Goal: Task Accomplishment & Management: Use online tool/utility

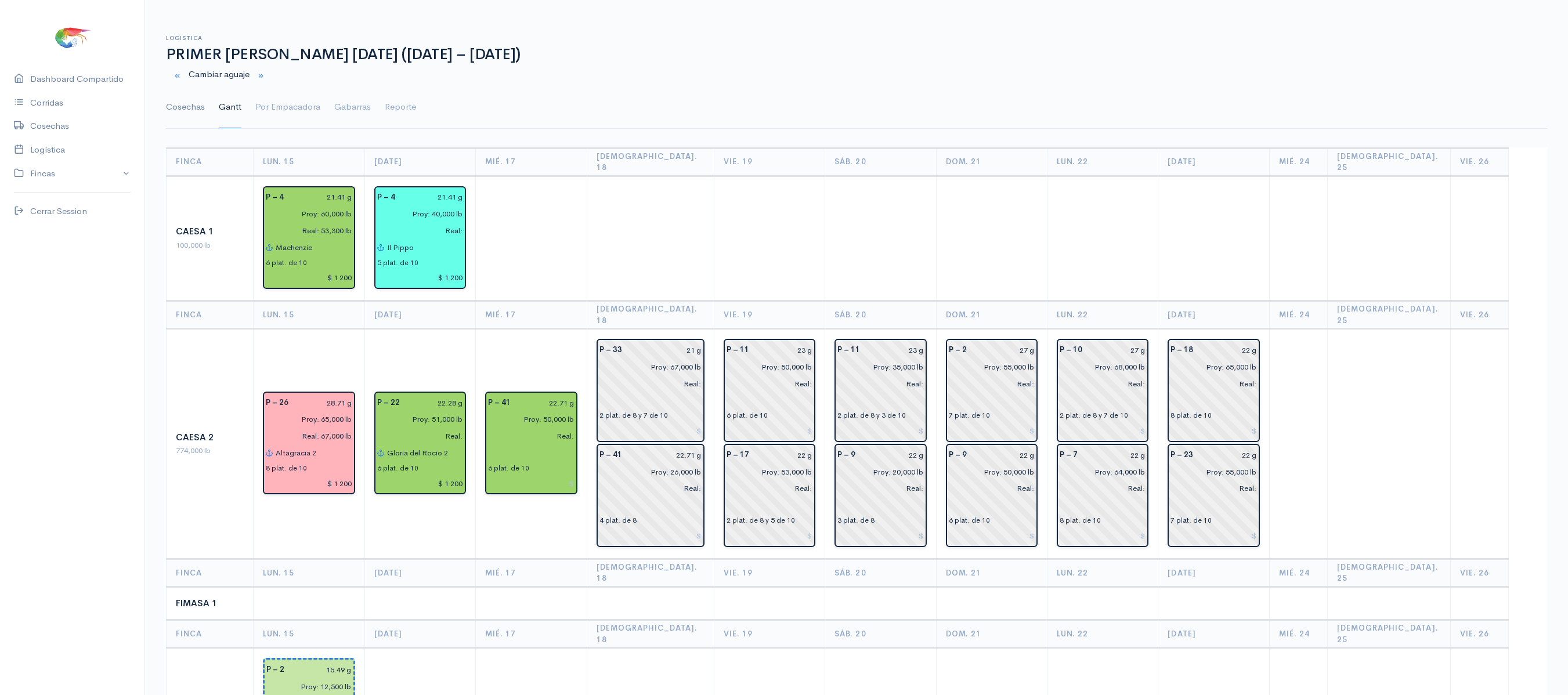
click at [196, 117] on link "Cosechas" at bounding box center [186, 107] width 39 height 42
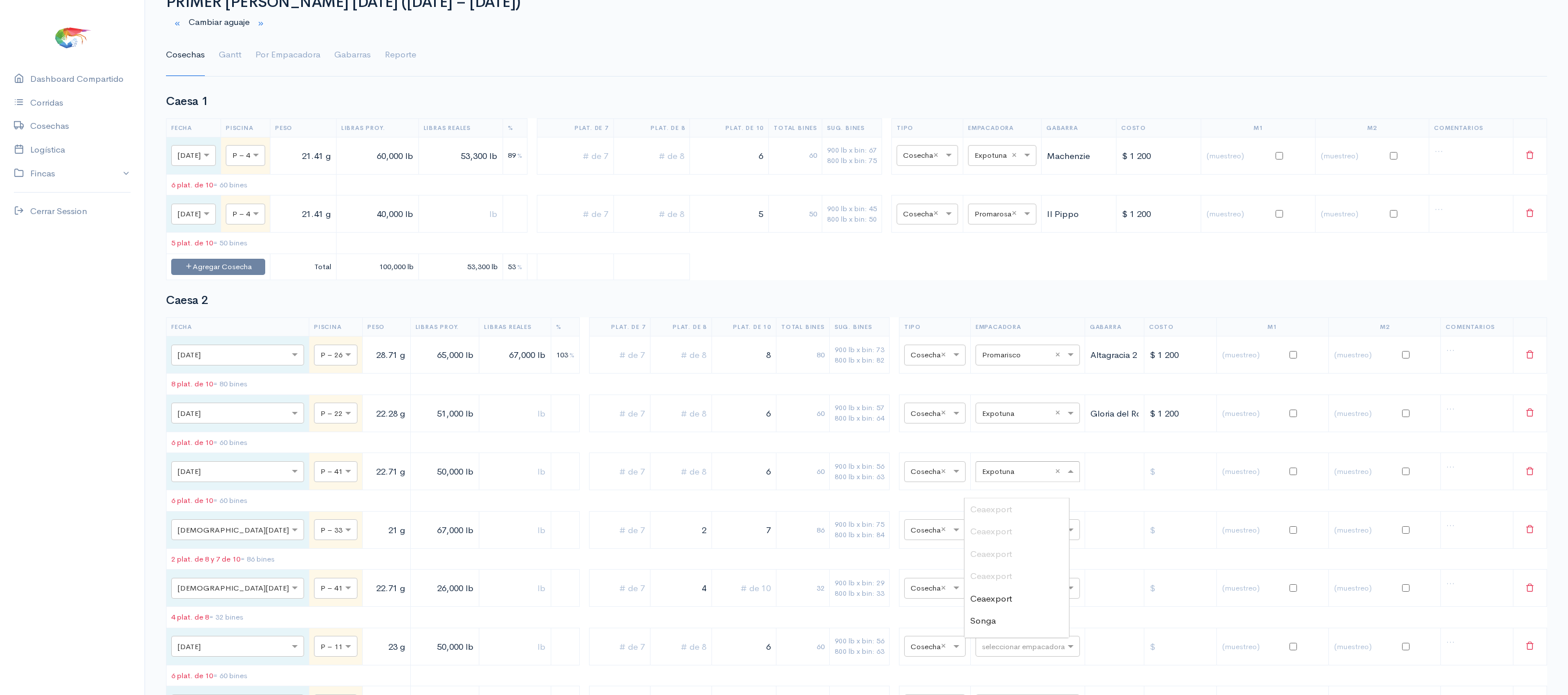
scroll to position [464, 0]
click at [995, 477] on input "text" at bounding box center [1017, 470] width 71 height 13
type input "pro"
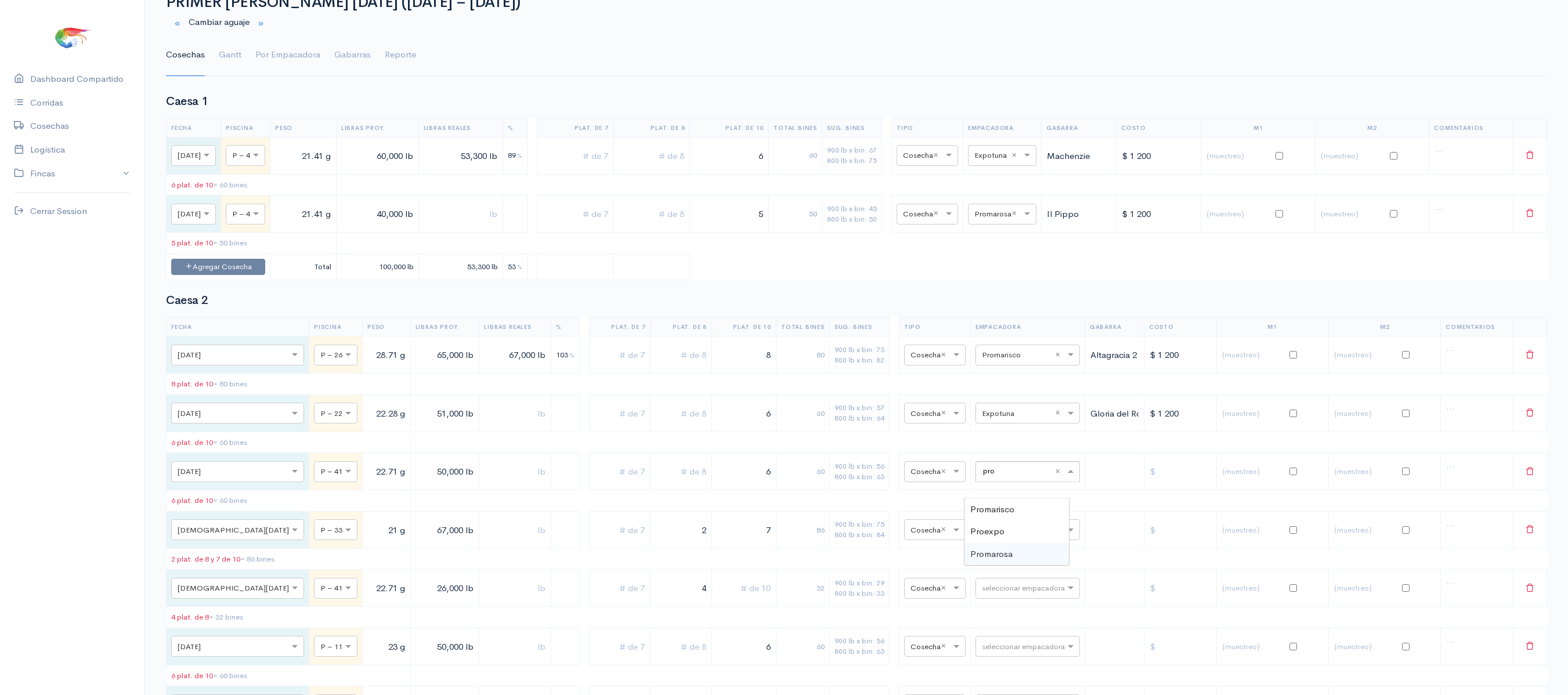
click at [1007, 556] on span "Promarosa" at bounding box center [991, 554] width 42 height 11
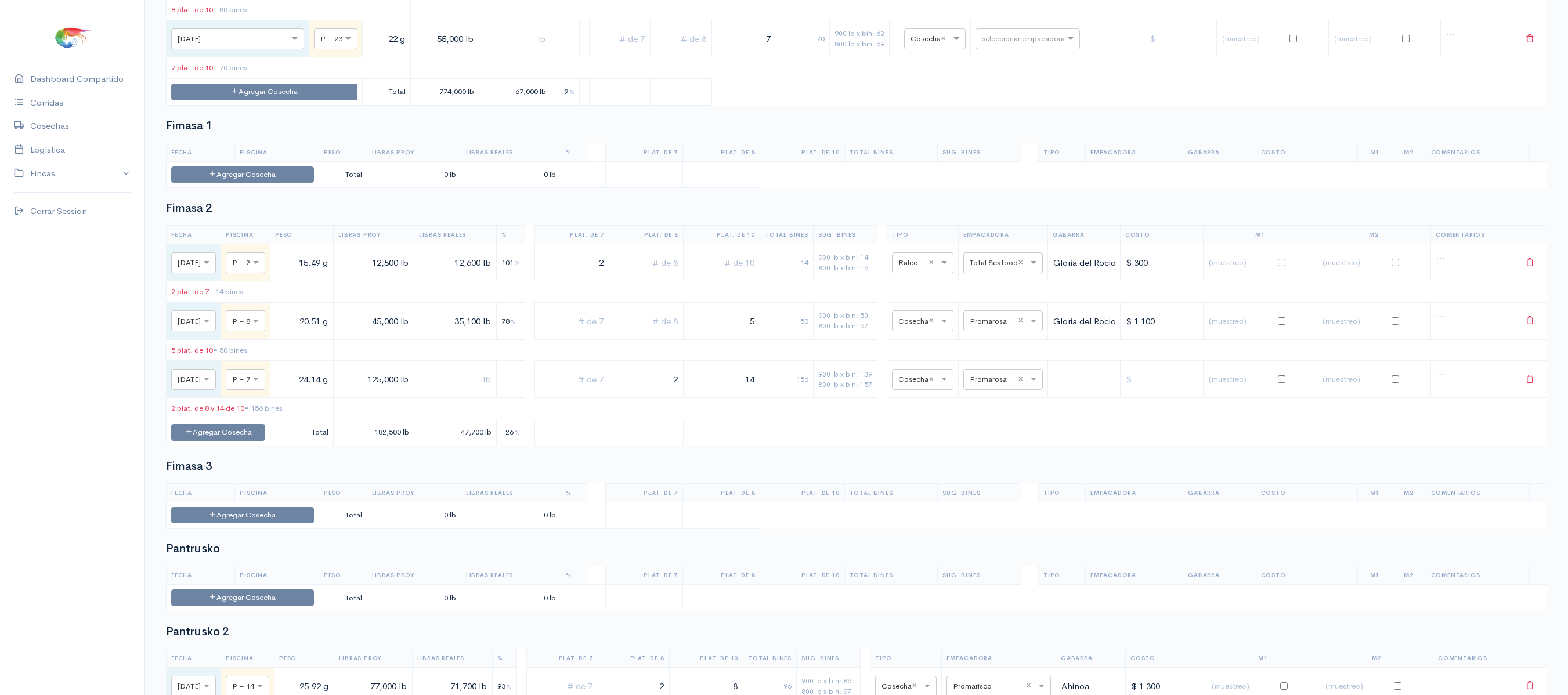
scroll to position [1186, 0]
click at [1007, 384] on input "text" at bounding box center [993, 377] width 46 height 13
type input "pro"
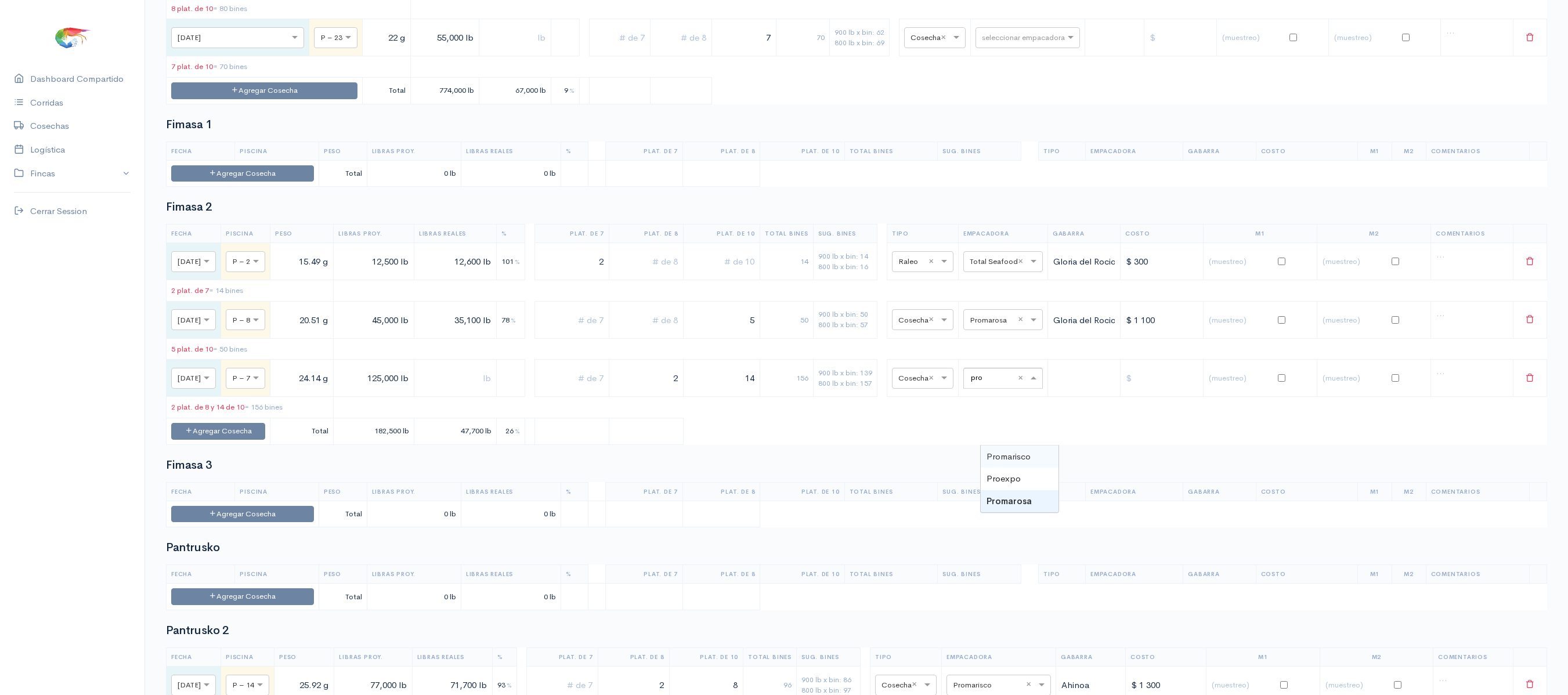
click at [1011, 447] on div "Promarisco" at bounding box center [1019, 456] width 78 height 23
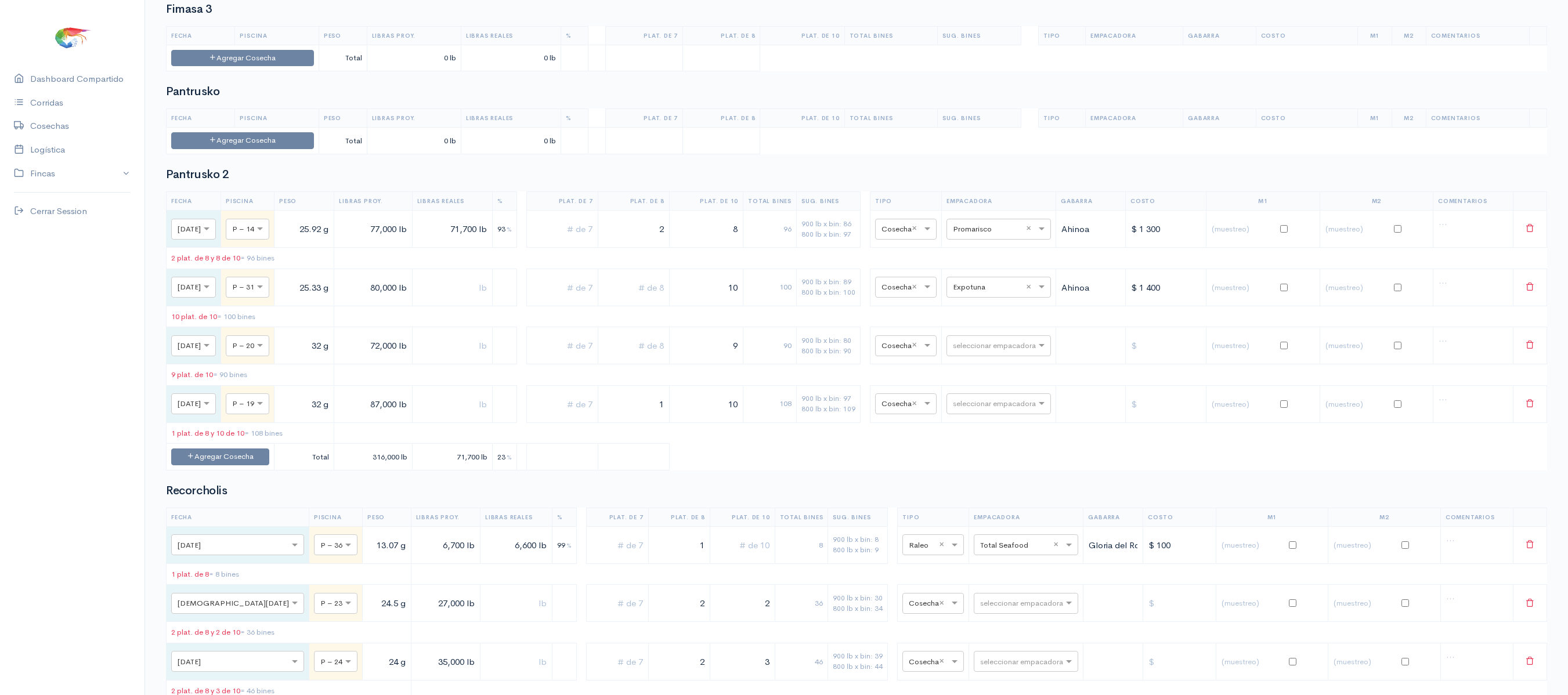
scroll to position [1643, 0]
drag, startPoint x: 990, startPoint y: 523, endPoint x: 923, endPoint y: 508, distance: 68.7
click at [923, 469] on table "Fecha Piscina Peso Libras Proy. Libras Reales % Plat. de 7 Plat. de 8 Plat. de …" at bounding box center [856, 330] width 1381 height 279
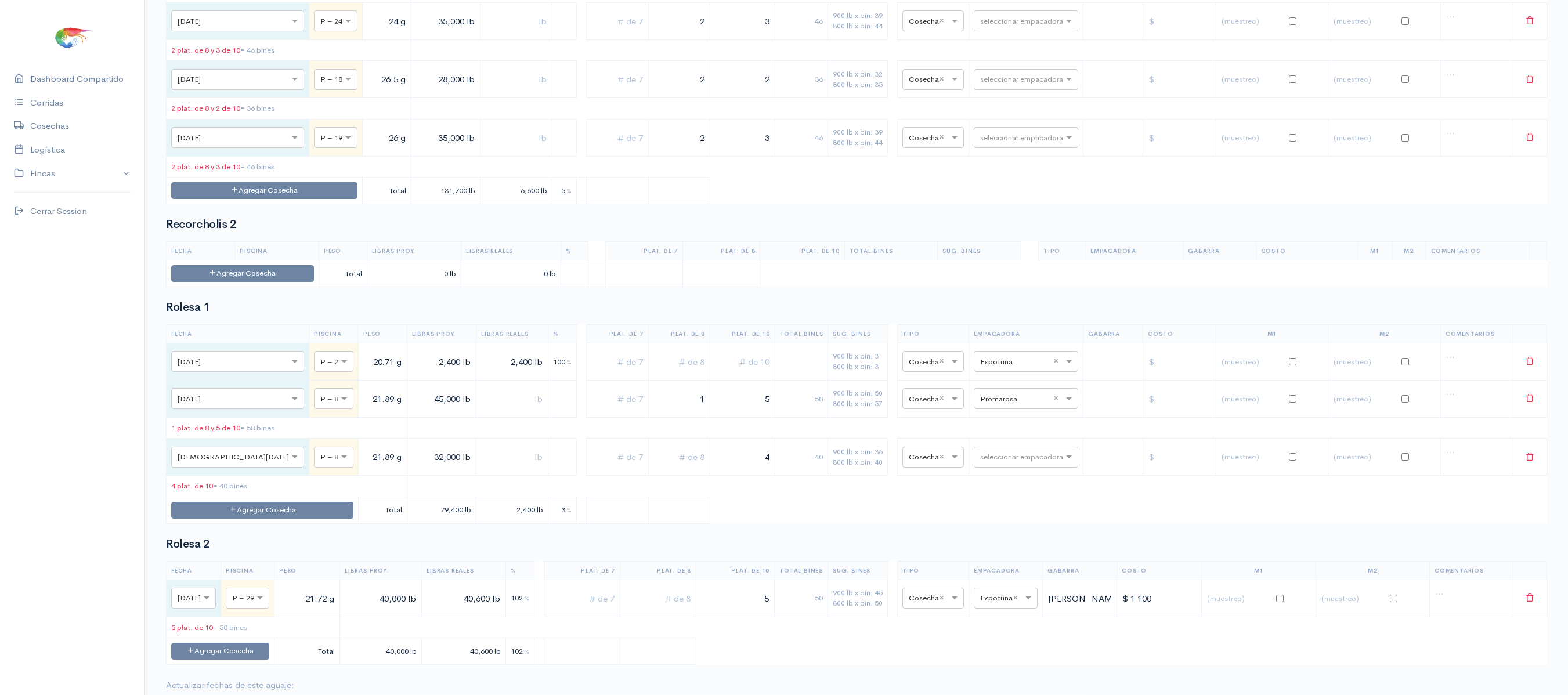
scroll to position [2283, 0]
click at [992, 403] on input "text" at bounding box center [1015, 397] width 71 height 13
type input "pro"
click at [1006, 559] on span "Promarosa" at bounding box center [990, 561] width 45 height 11
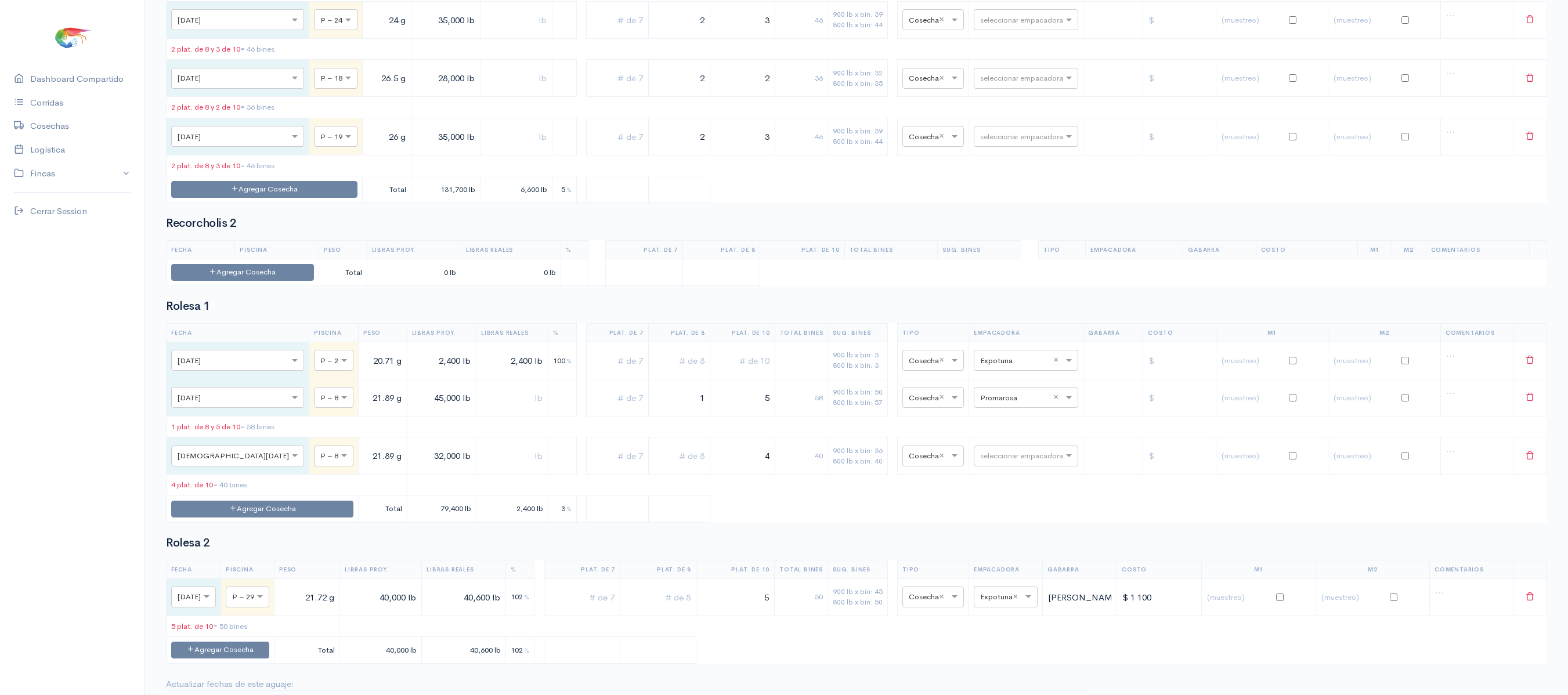
drag, startPoint x: 671, startPoint y: 493, endPoint x: 758, endPoint y: 492, distance: 87.0
click at [758, 416] on tr "× [DATE] × P – 8 21.89 g 45,000 lb 1 5 58 900 lb x bin: 50 800 lb x bin: 57 × C…" at bounding box center [857, 398] width 1380 height 37
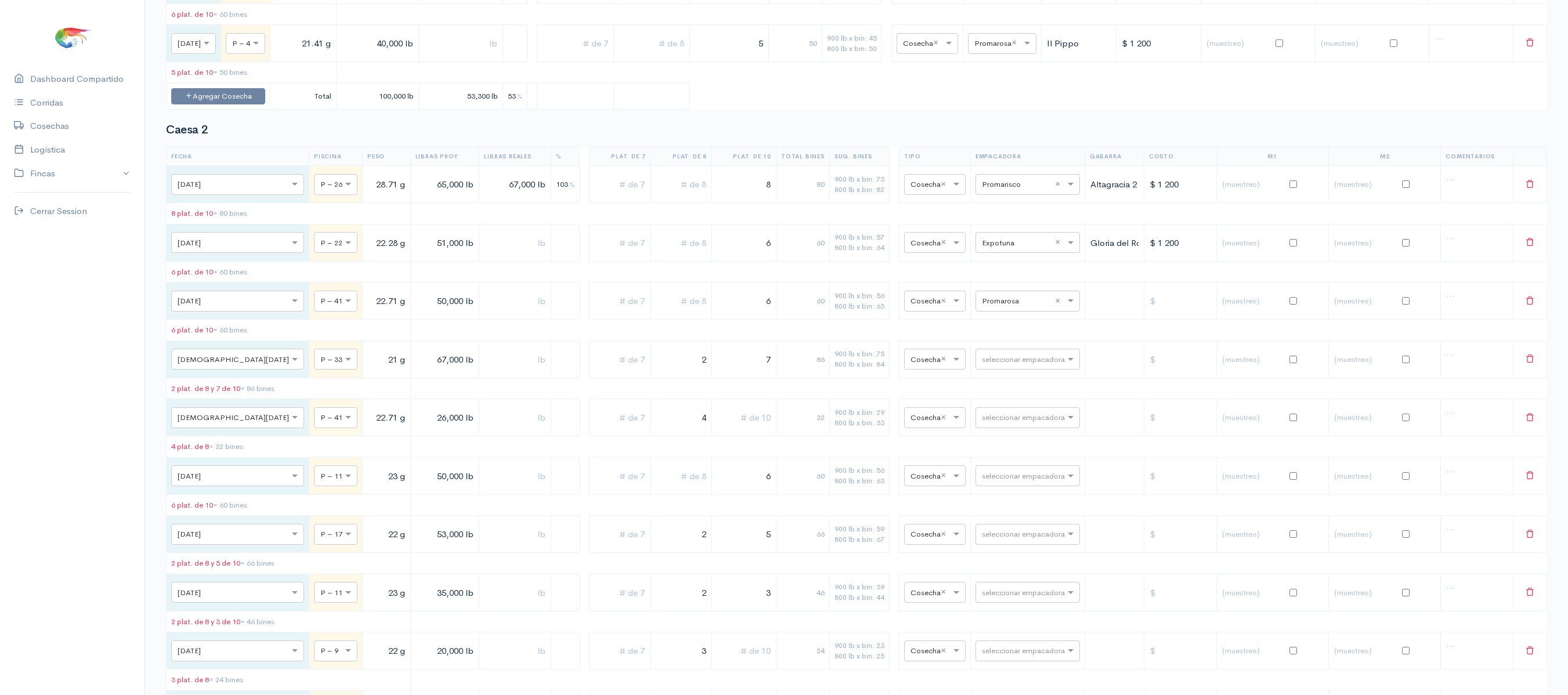
scroll to position [222, 0]
drag, startPoint x: 729, startPoint y: 321, endPoint x: 830, endPoint y: 314, distance: 101.2
click at [830, 314] on tr "× [DATE] × P – 41 22.71 g 50,000 lb 6 60 900 lb x bin: 56 800 lb x bin: 63 × Co…" at bounding box center [857, 302] width 1380 height 37
type input "4"
click at [675, 314] on input "text" at bounding box center [680, 302] width 52 height 24
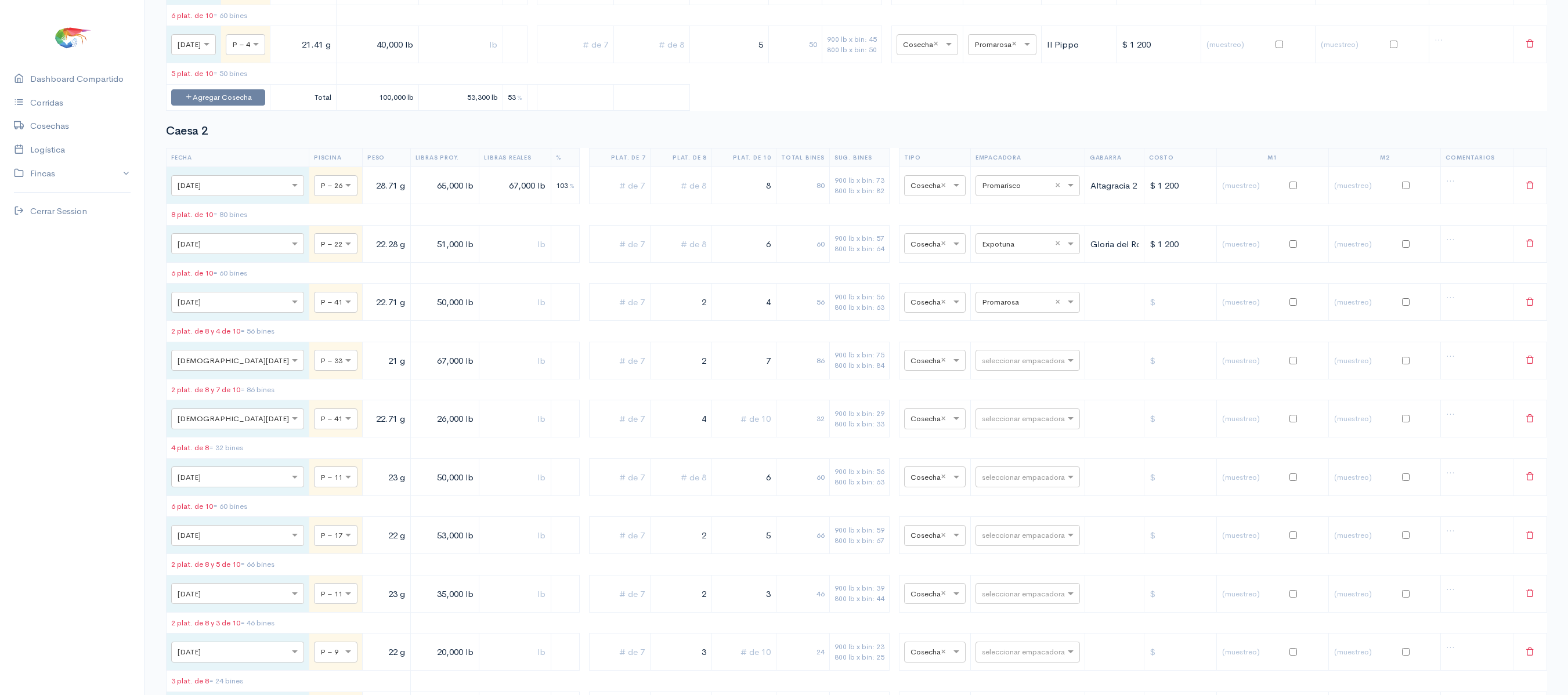
type input "2"
click at [778, 343] on table "Fecha Piscina Peso Libras Proy. Libras Reales % Plat. de 7 Plat. de 8 Plat. de …" at bounding box center [856, 608] width 1381 height 920
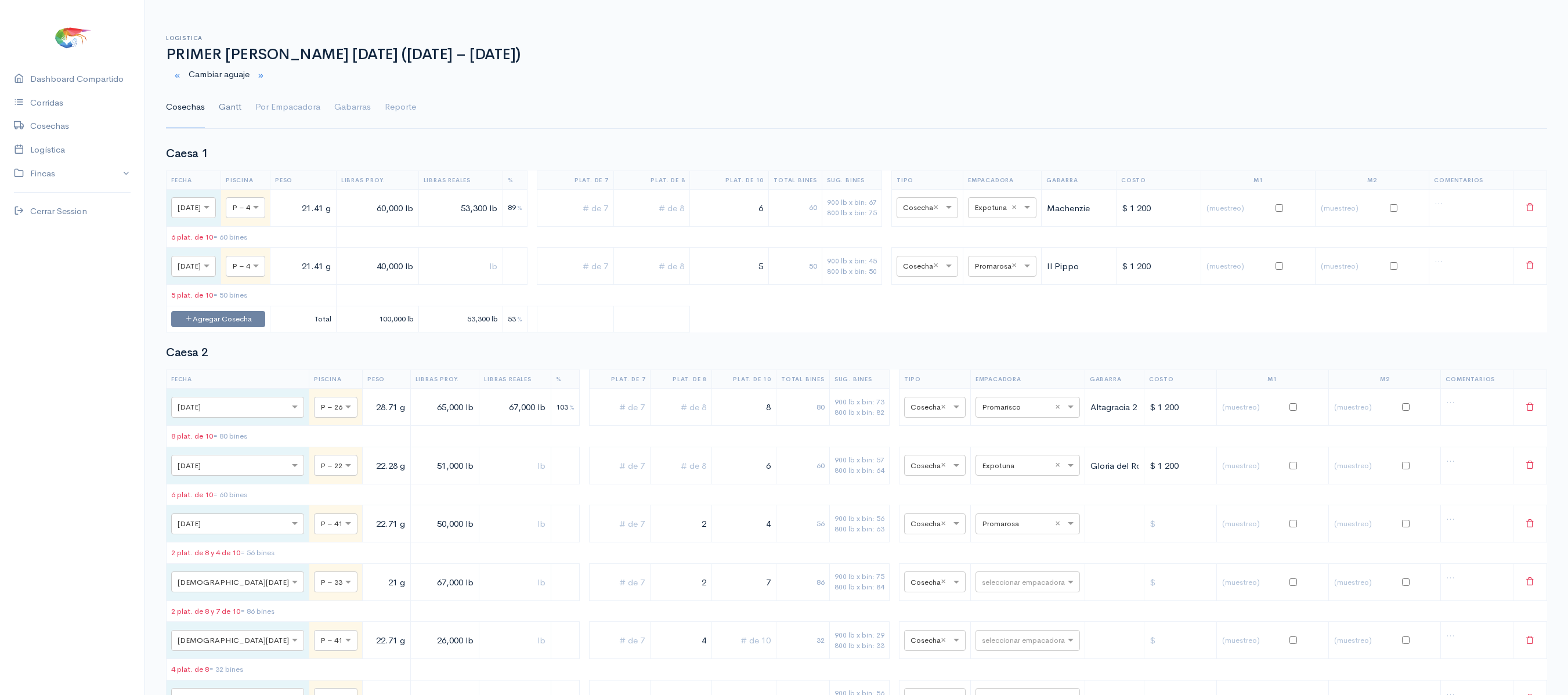
click at [230, 108] on link "Gantt" at bounding box center [230, 107] width 23 height 42
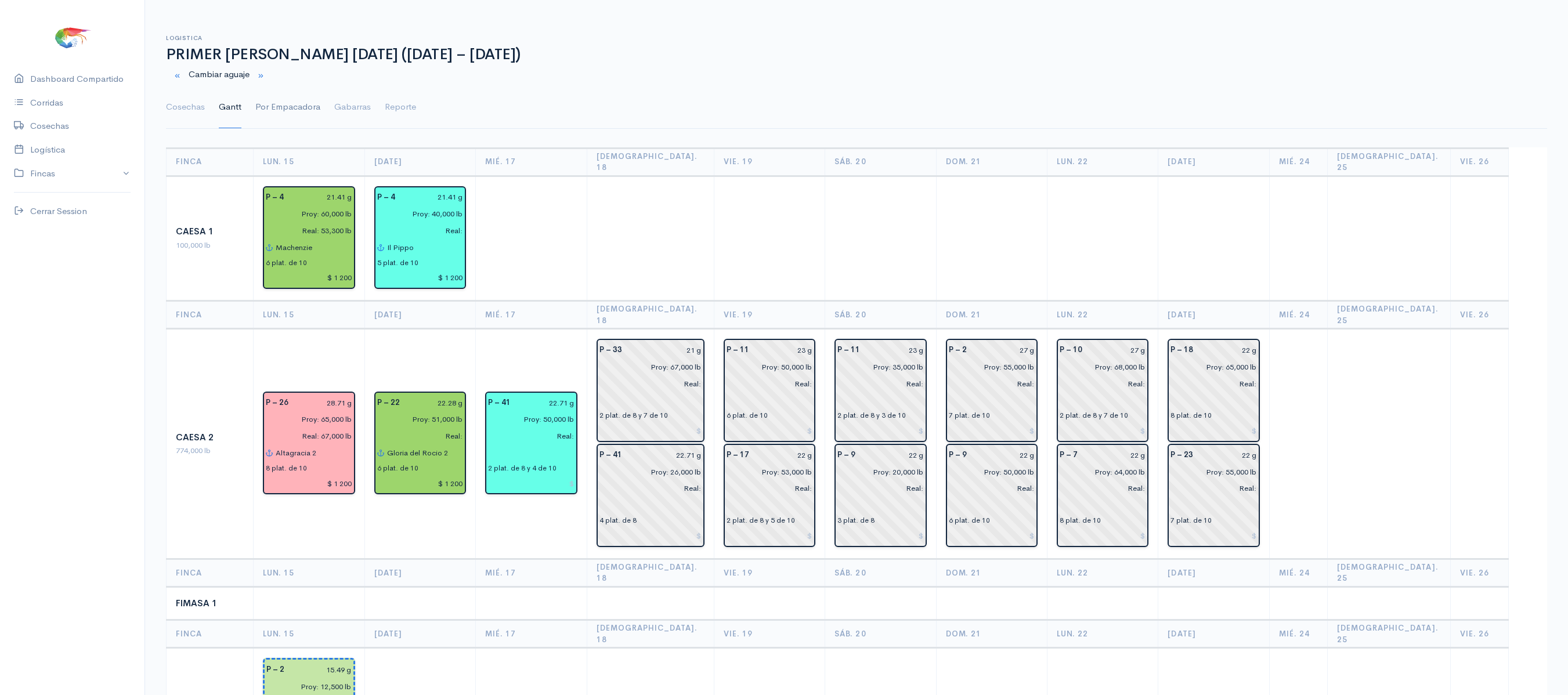
click at [276, 109] on link "Por Empacadora" at bounding box center [288, 107] width 65 height 42
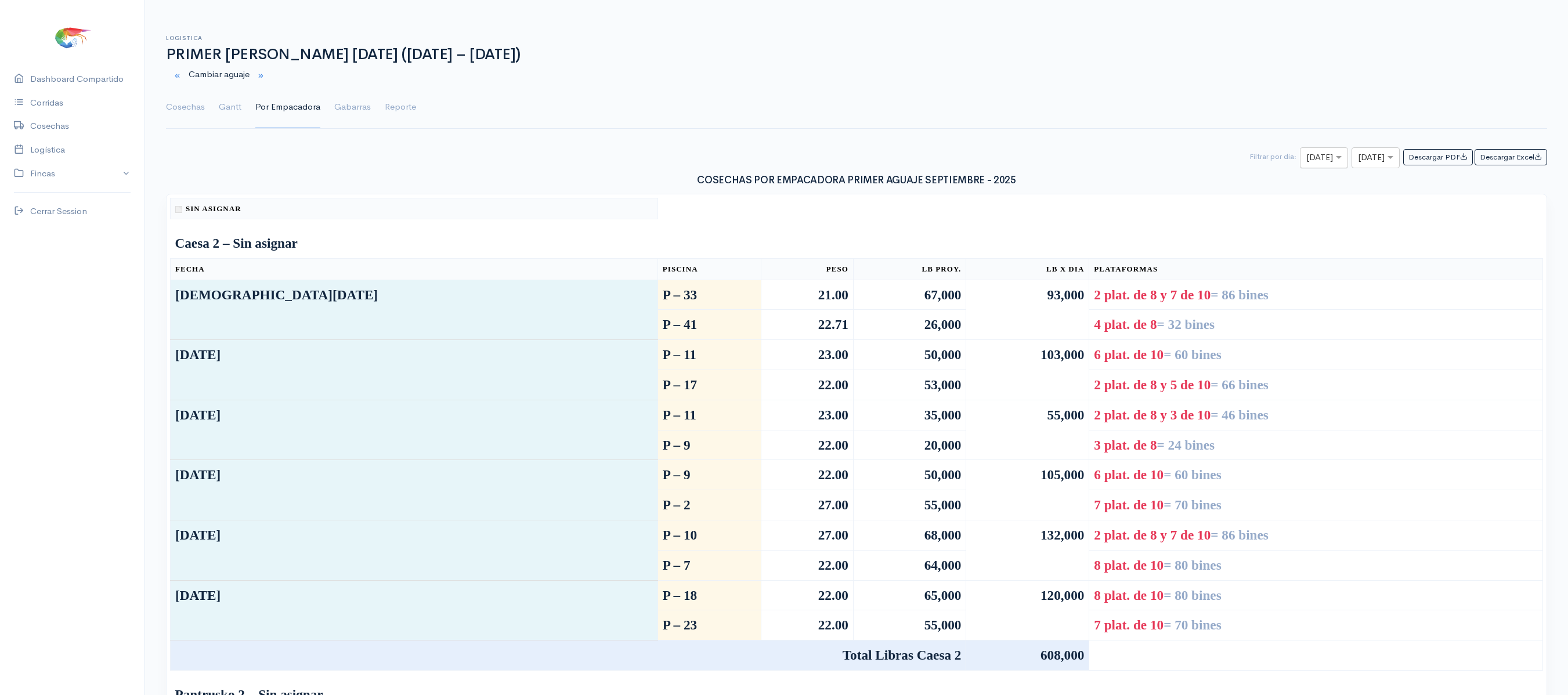
click at [1301, 158] on div at bounding box center [1325, 158] width 47 height 15
type input "16"
click at [1358, 155] on input "text" at bounding box center [1365, 158] width 15 height 15
type input "16"
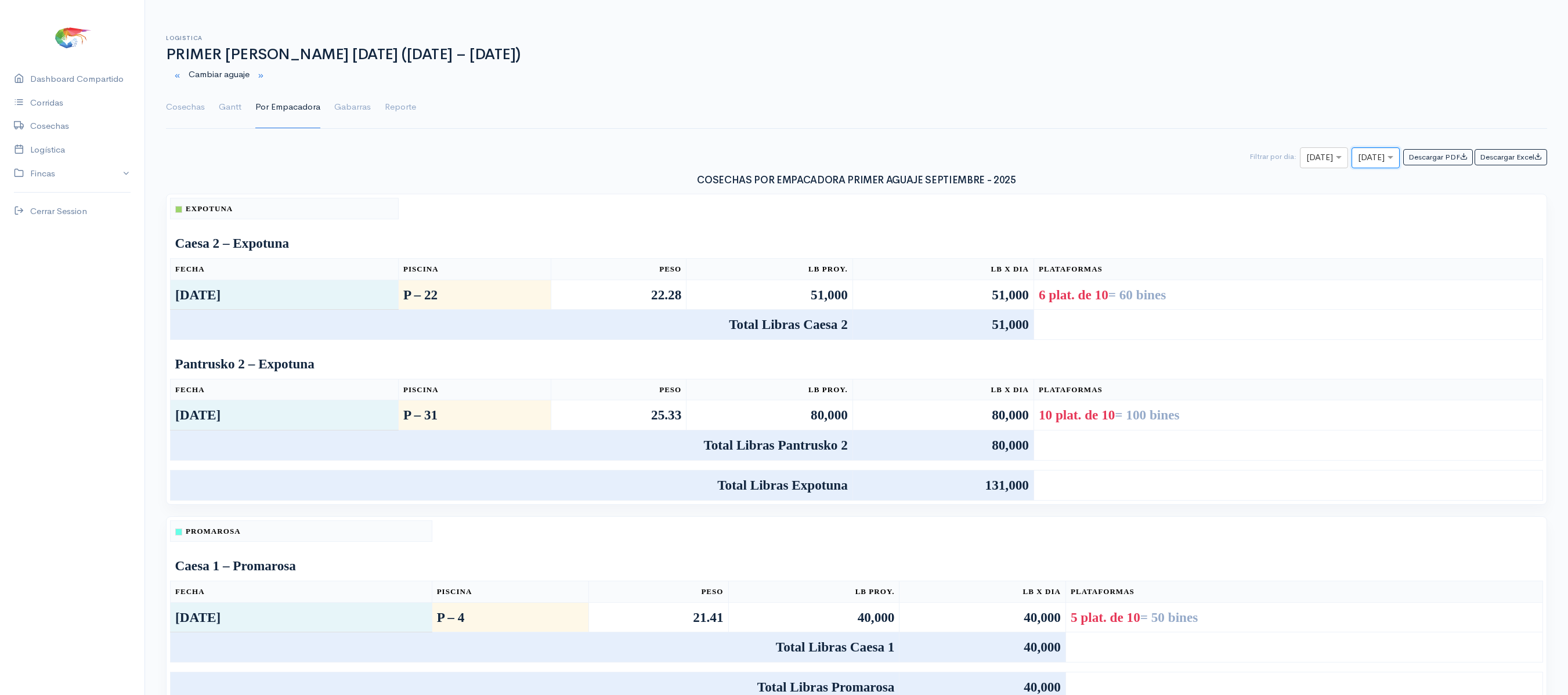
scroll to position [39, 0]
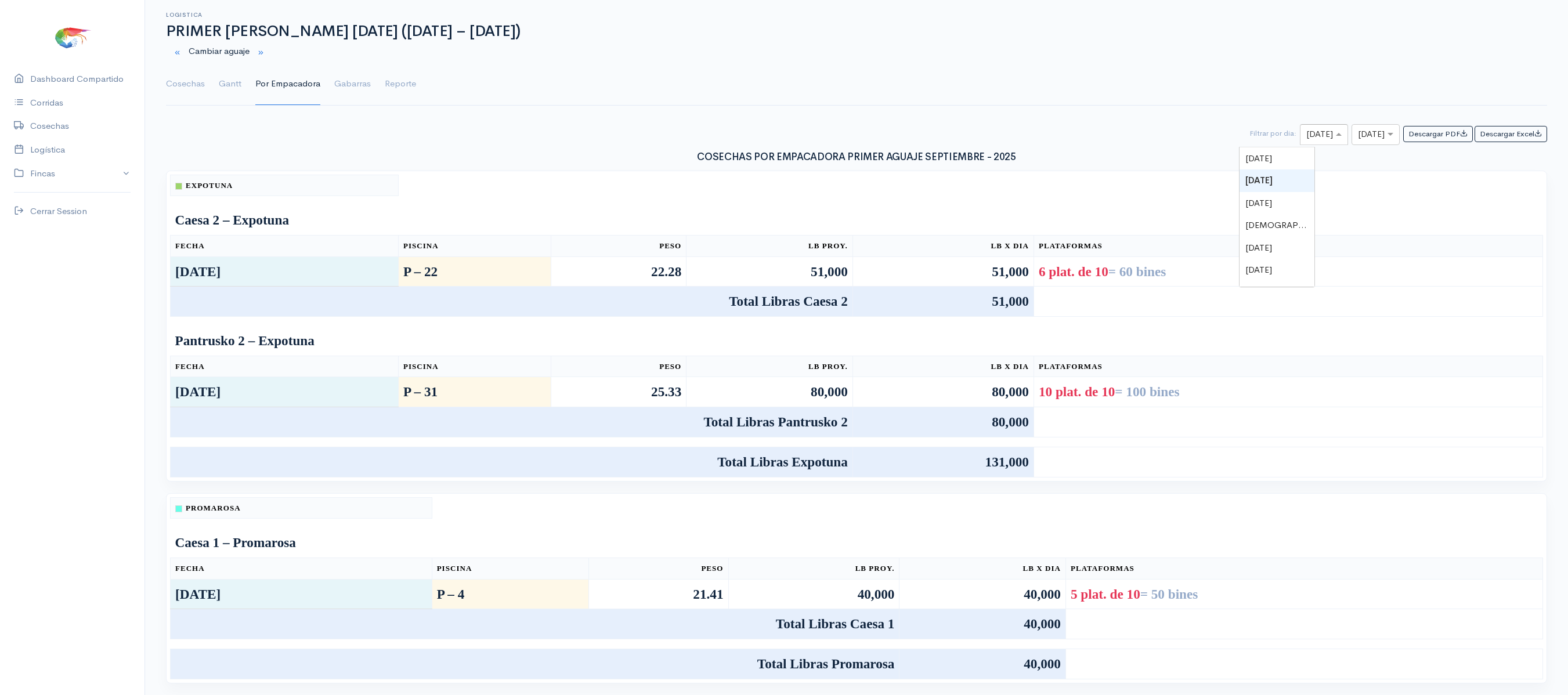
click at [1300, 124] on div "× [DATE]" at bounding box center [1324, 134] width 48 height 21
type input "1"
click at [1270, 197] on span "[DATE]" at bounding box center [1258, 202] width 27 height 11
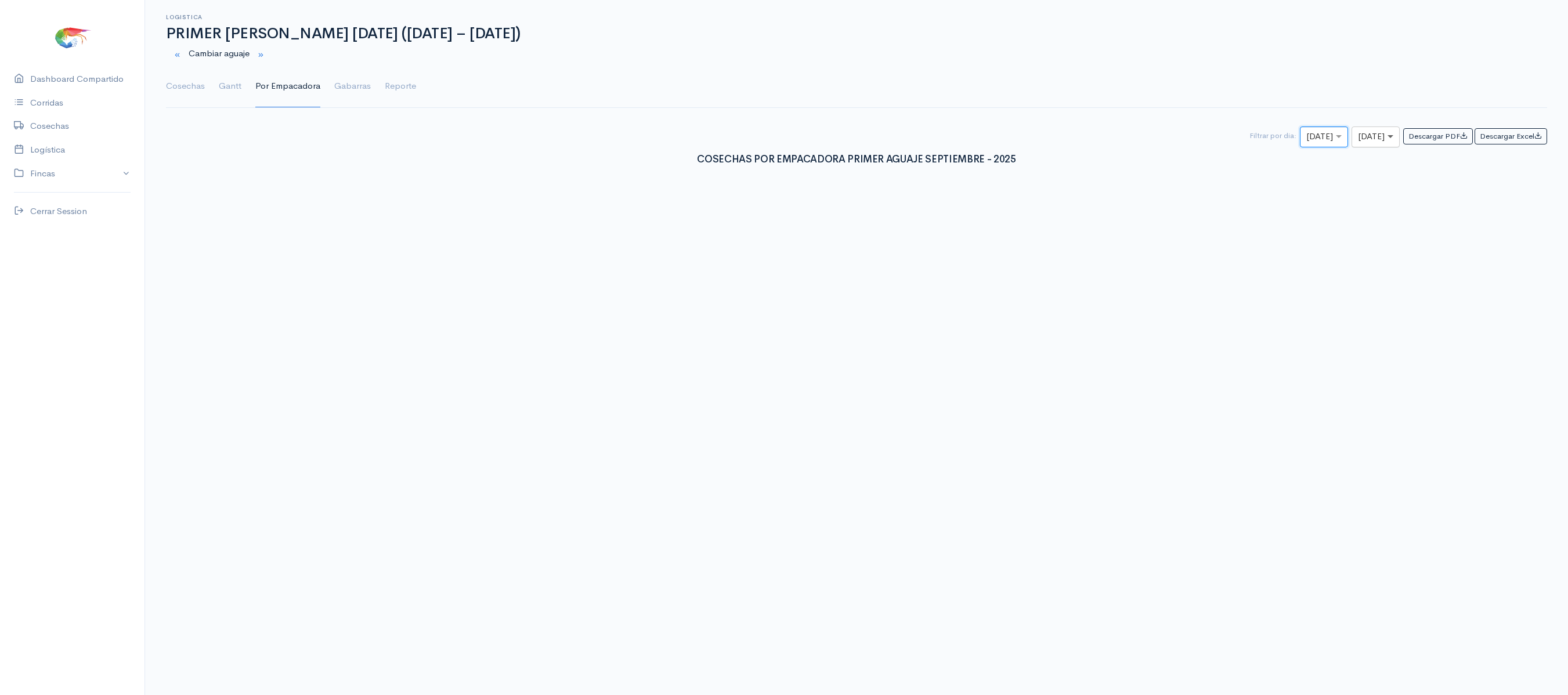
click at [1384, 140] on span at bounding box center [1391, 136] width 15 height 14
type input "17"
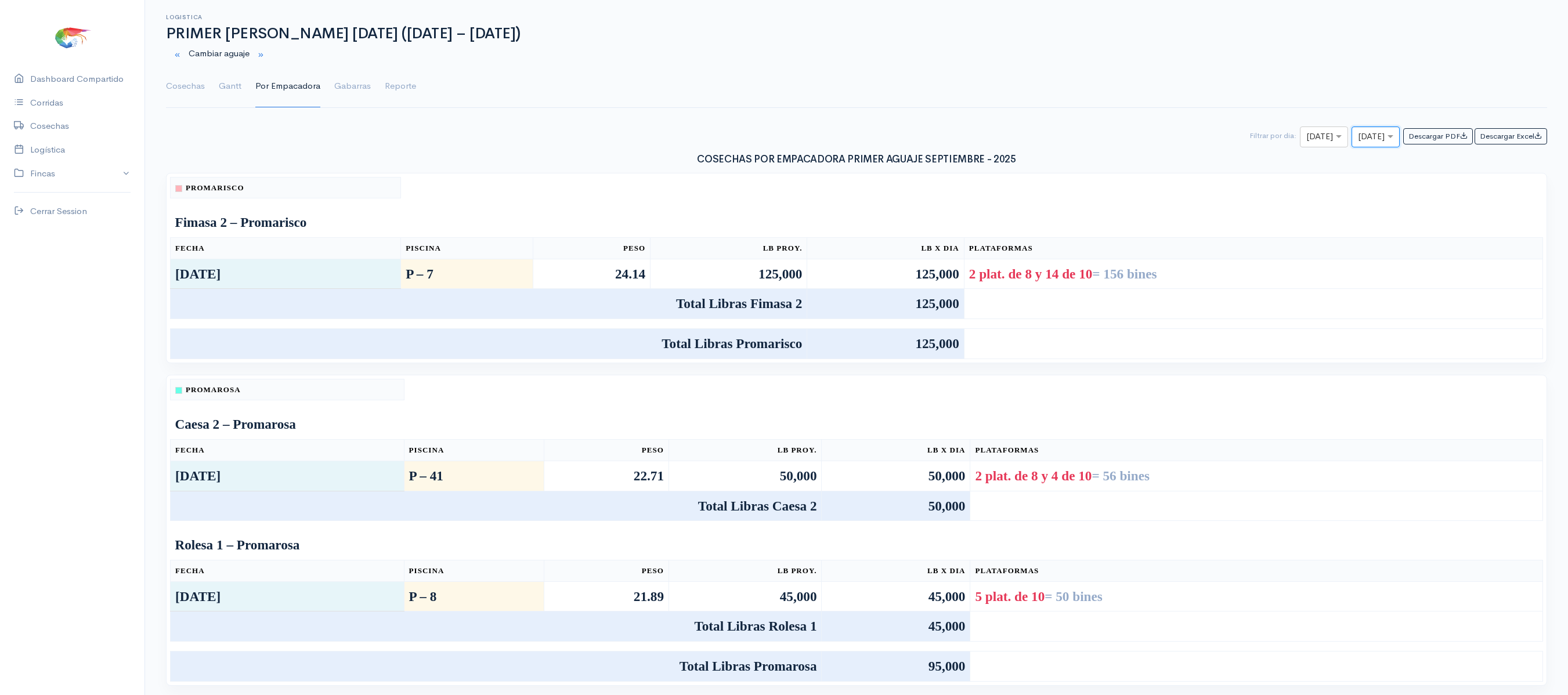
scroll to position [39, 0]
click at [230, 73] on link "Gantt" at bounding box center [230, 83] width 23 height 42
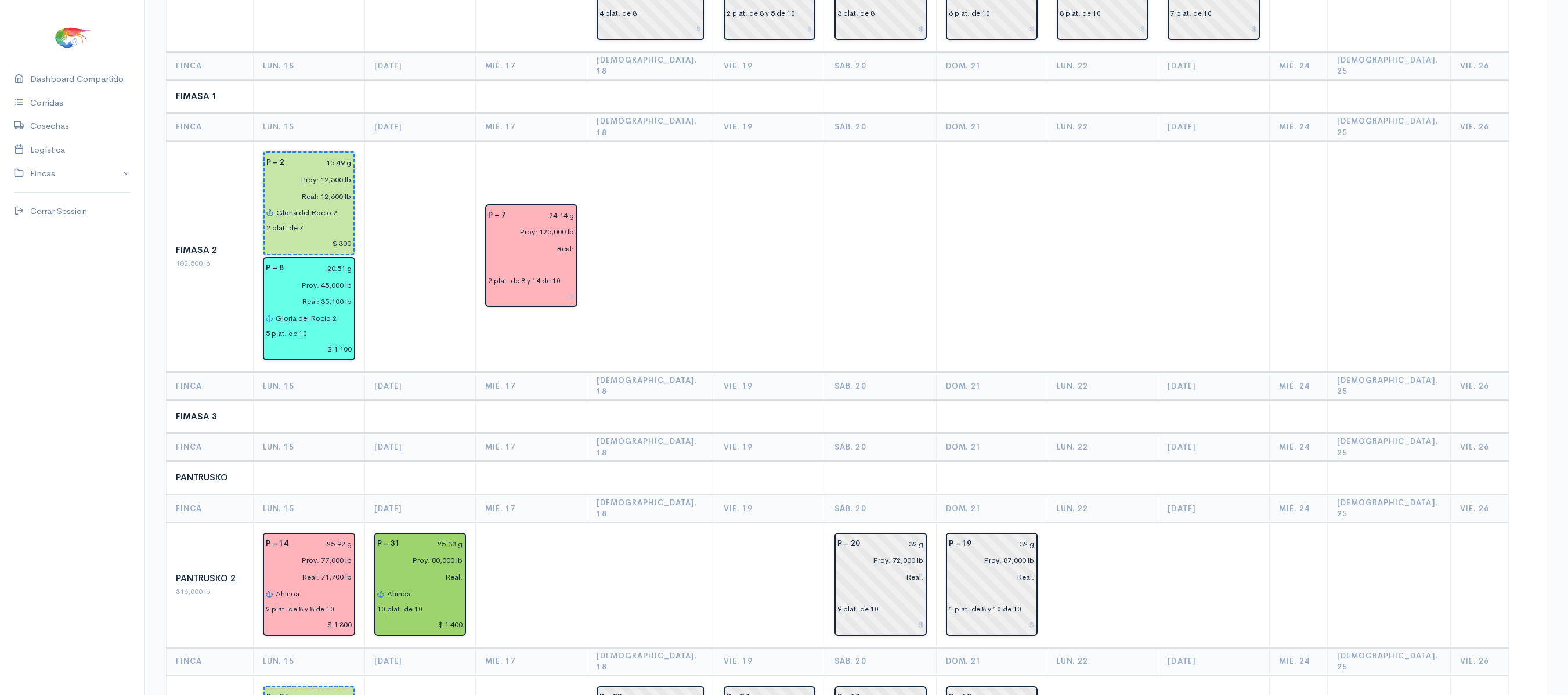
scroll to position [610, 0]
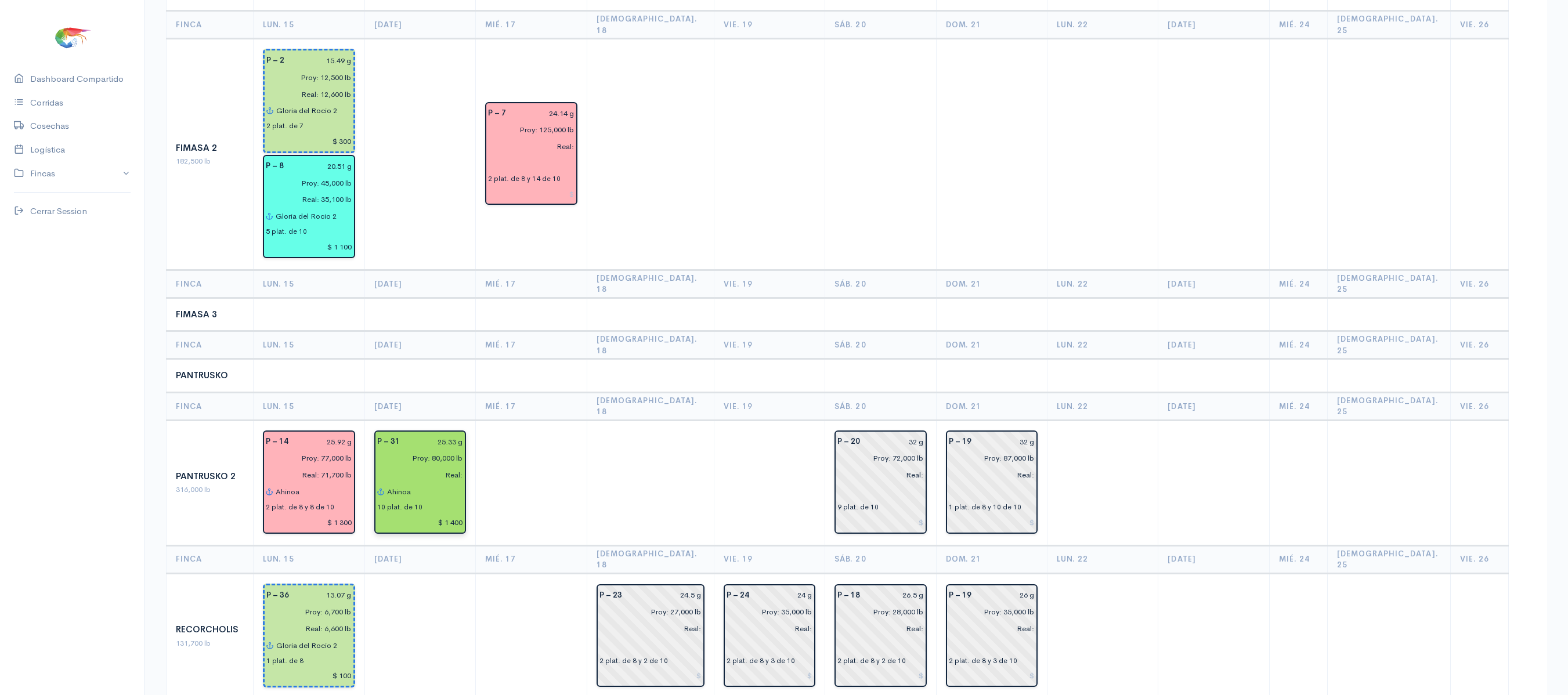
click at [463, 514] on input "$ 1 400" at bounding box center [419, 522] width 85 height 17
type input "$ 1 200"
click at [663, 420] on td at bounding box center [650, 483] width 127 height 126
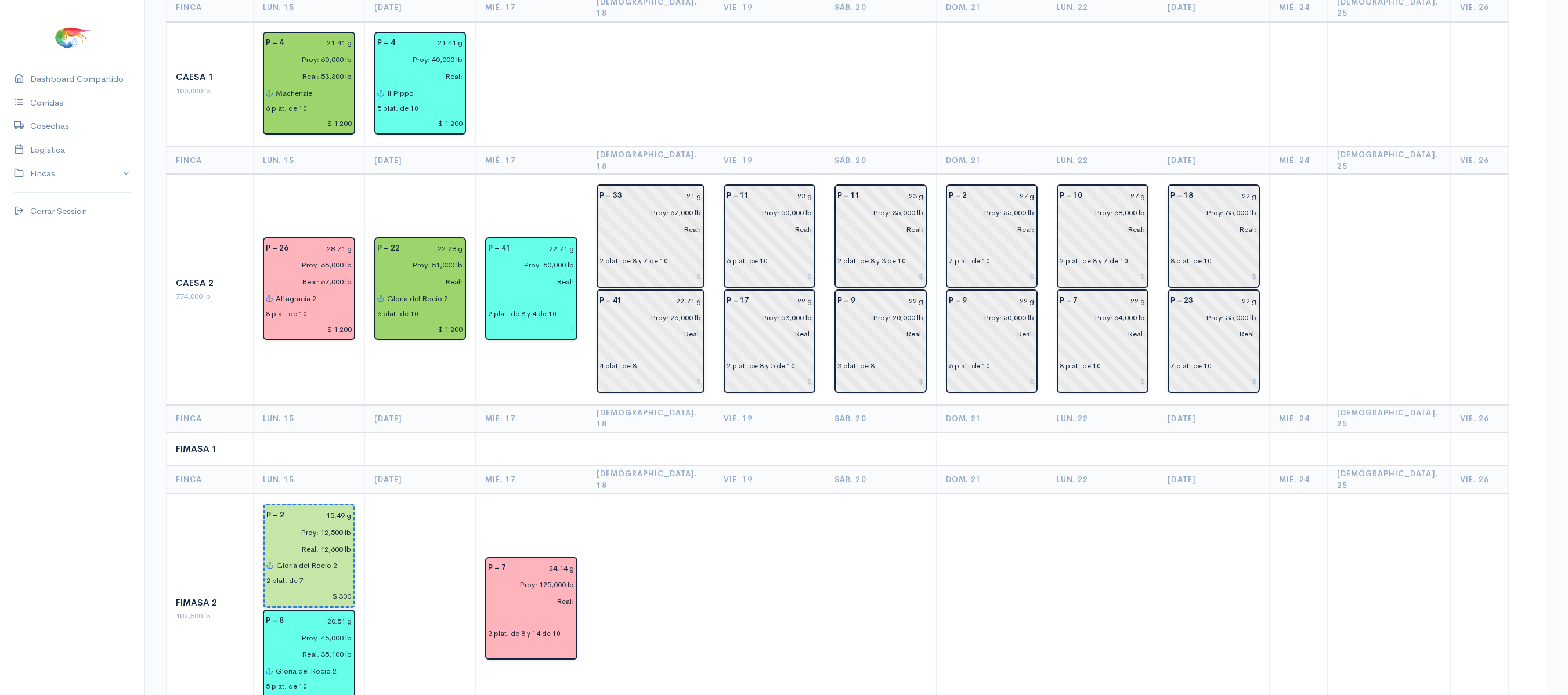
scroll to position [153, 0]
click at [587, 195] on td "P – 41 22.71 g Proy: 50,000 lb Real: 2 plat. de 8 y 4 de 10" at bounding box center [531, 291] width 111 height 231
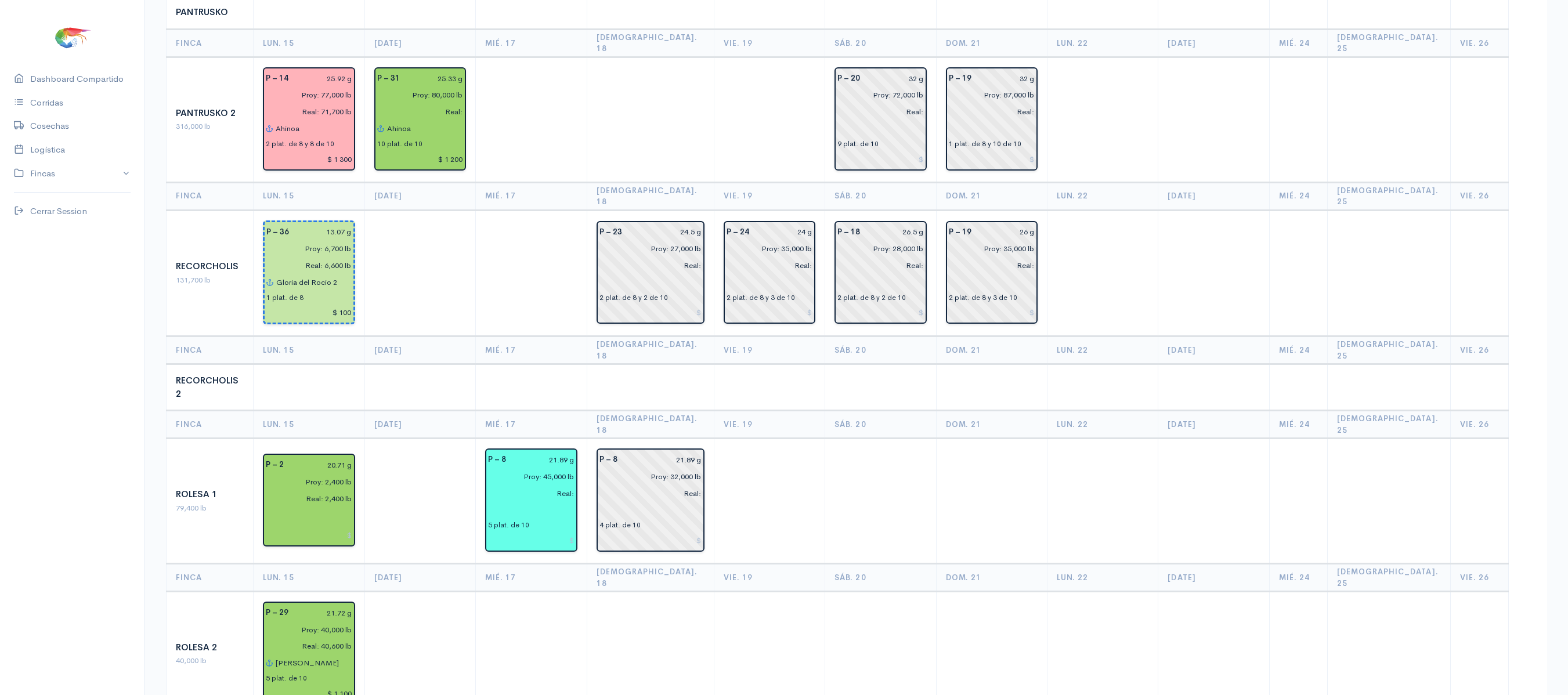
scroll to position [0, 0]
